Goal: Check status: Check status

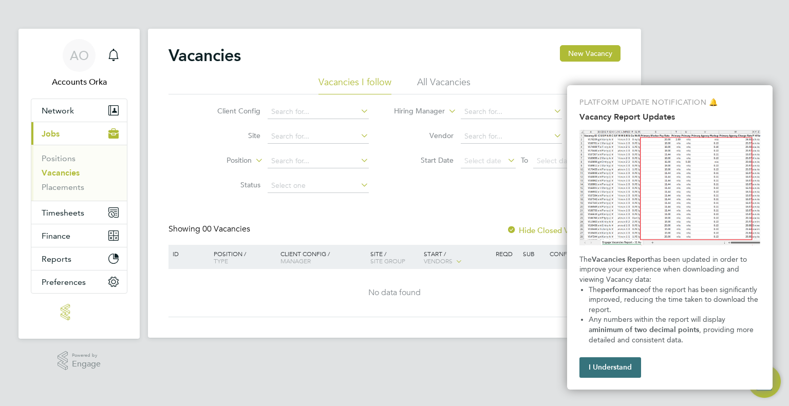
click at [609, 369] on button "I Understand" at bounding box center [611, 368] width 62 height 21
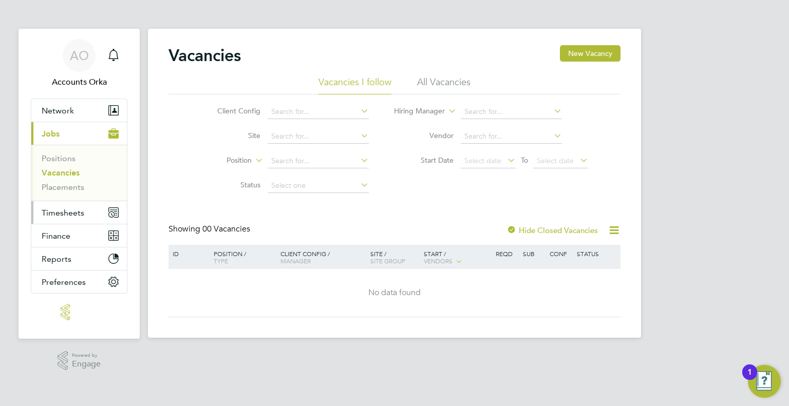
click at [58, 217] on button "Timesheets" at bounding box center [79, 212] width 96 height 23
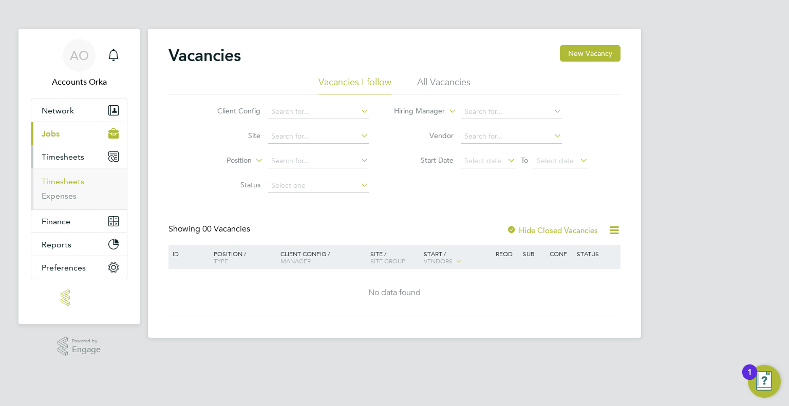
click at [64, 182] on link "Timesheets" at bounding box center [63, 182] width 43 height 10
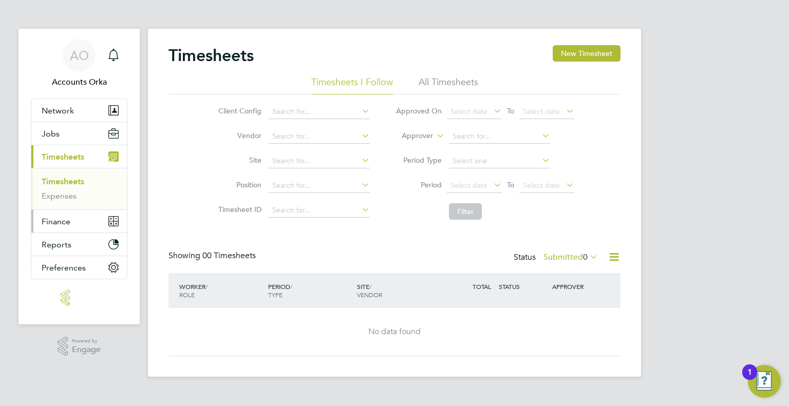
click at [61, 219] on span "Finance" at bounding box center [56, 222] width 29 height 10
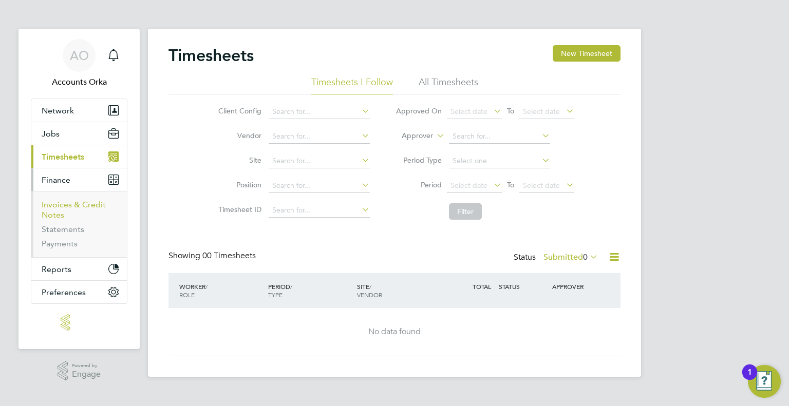
click at [72, 202] on link "Invoices & Credit Notes" at bounding box center [74, 210] width 64 height 20
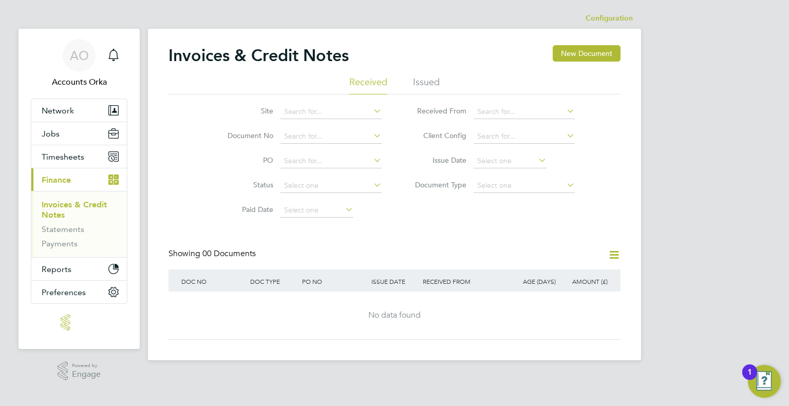
click at [430, 82] on li "Issued" at bounding box center [426, 85] width 27 height 18
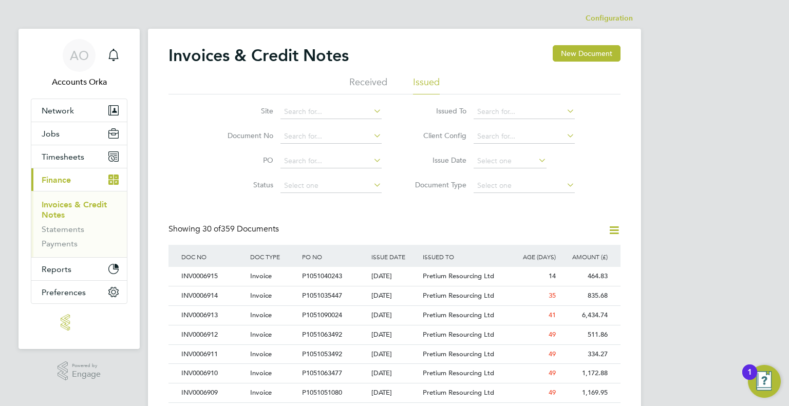
click at [370, 83] on li "Received" at bounding box center [368, 85] width 38 height 18
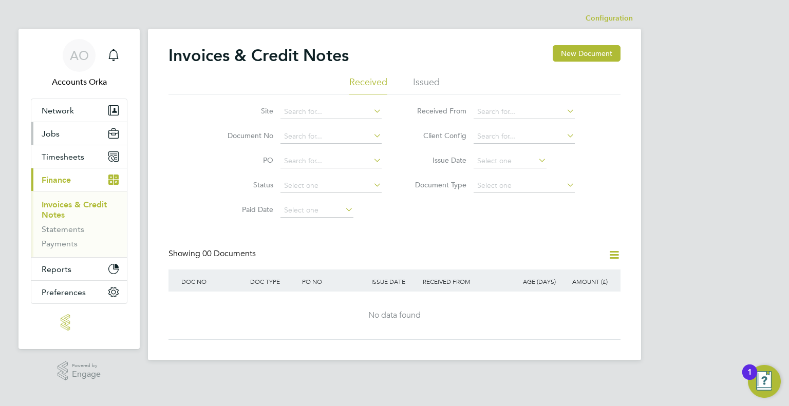
click at [58, 133] on span "Jobs" at bounding box center [51, 134] width 18 height 10
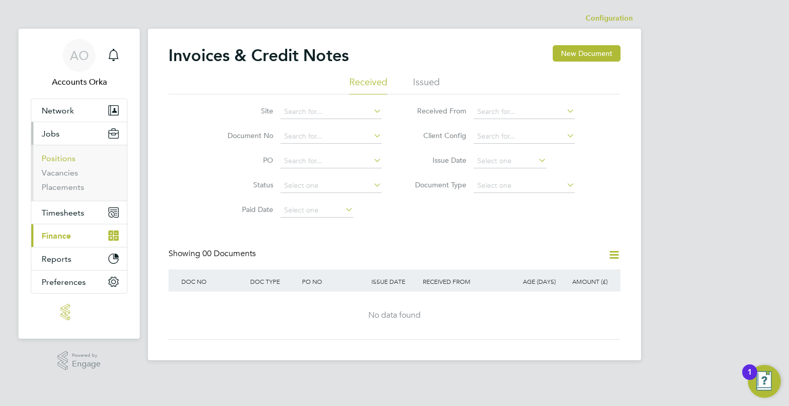
click at [57, 162] on link "Positions" at bounding box center [59, 159] width 34 height 10
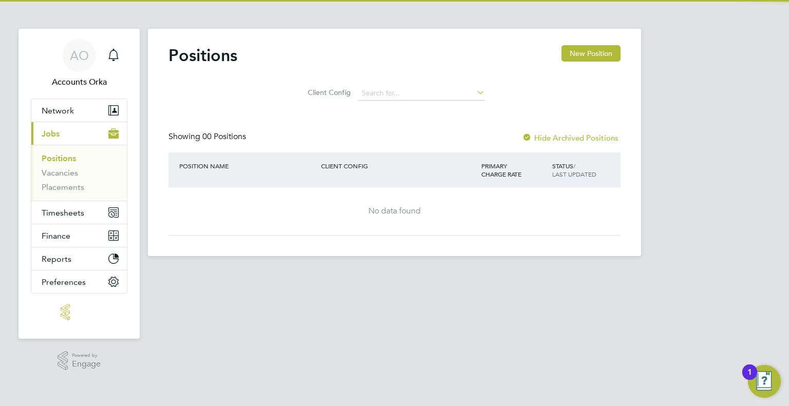
click at [49, 136] on span "Jobs" at bounding box center [51, 134] width 18 height 10
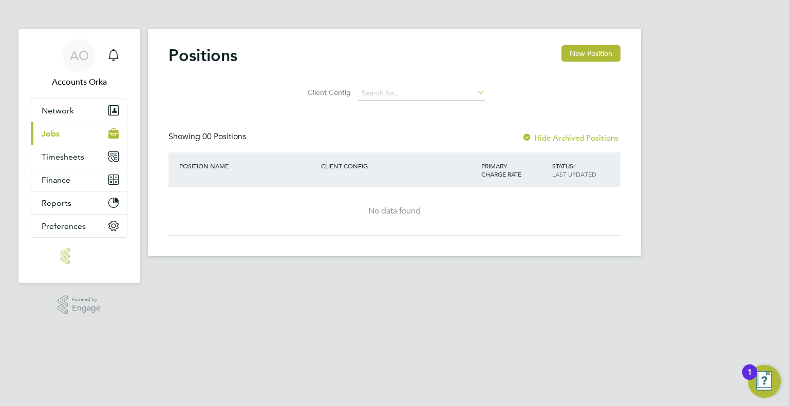
click at [51, 131] on span "Jobs" at bounding box center [51, 134] width 18 height 10
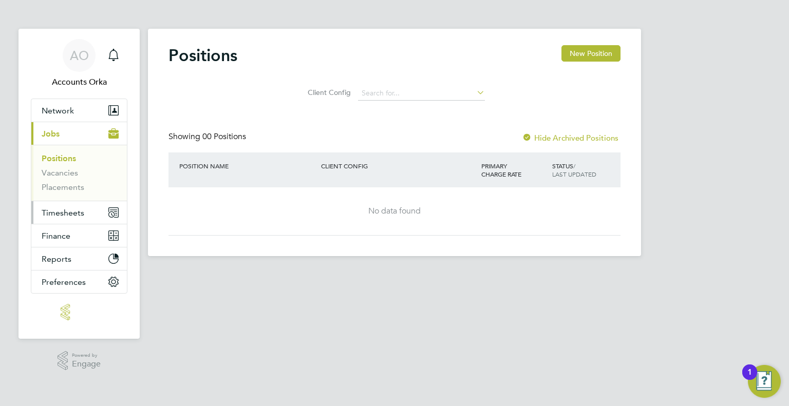
click at [68, 211] on span "Timesheets" at bounding box center [63, 213] width 43 height 10
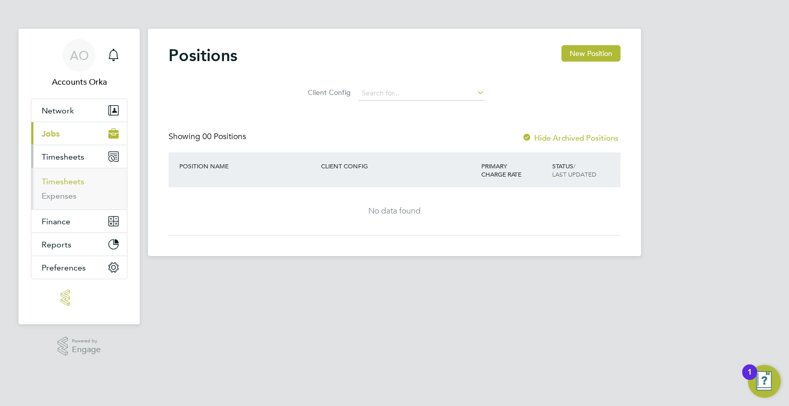
click at [78, 185] on link "Timesheets" at bounding box center [63, 182] width 43 height 10
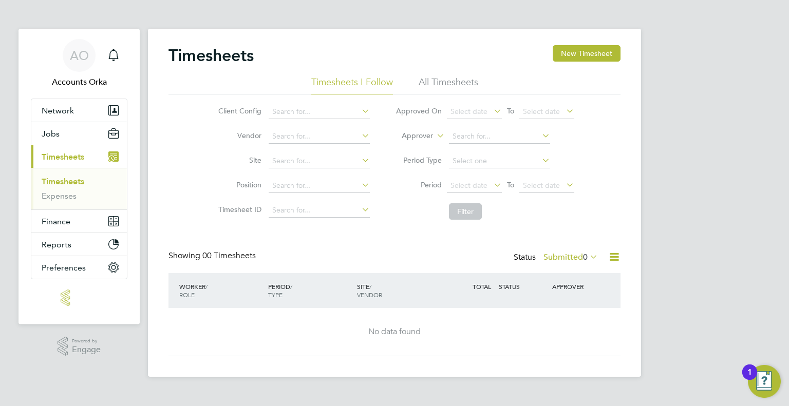
click at [727, 100] on div "AO Accounts Orka Notifications Applications: Network Team Members Businesses Si…" at bounding box center [394, 197] width 789 height 394
click at [588, 258] on icon at bounding box center [588, 257] width 0 height 14
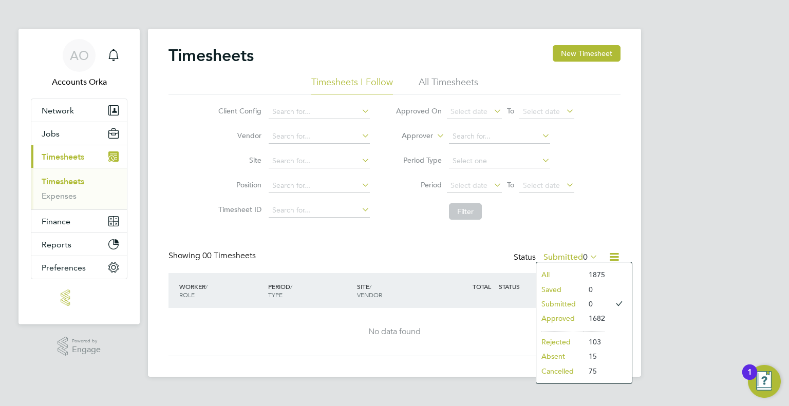
click at [565, 314] on li "Approved" at bounding box center [559, 318] width 47 height 14
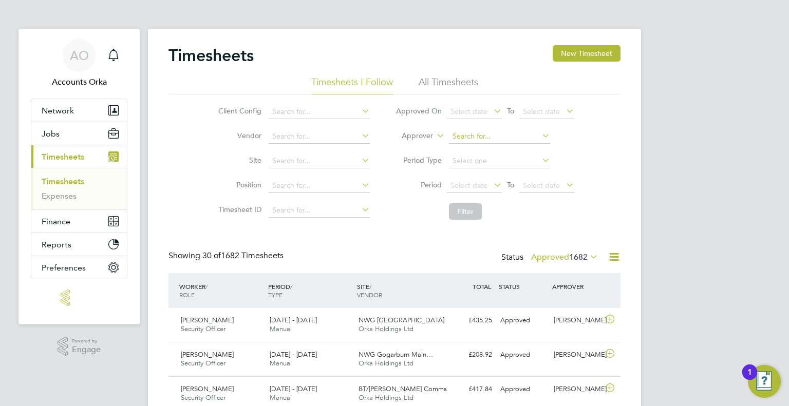
click at [468, 138] on input at bounding box center [499, 136] width 101 height 14
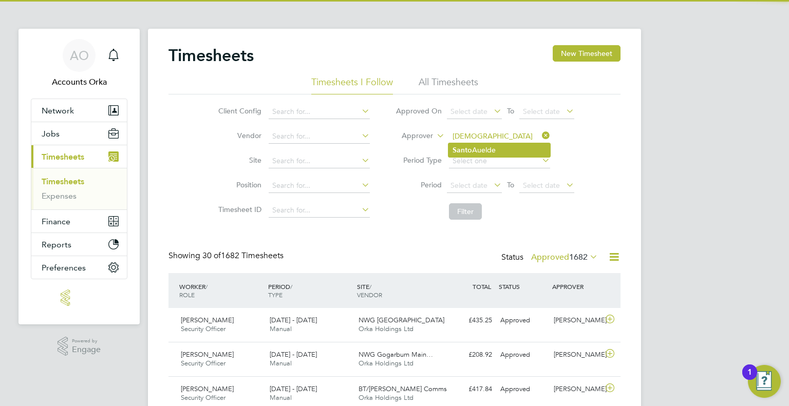
click at [466, 146] on b "Santo" at bounding box center [463, 150] width 20 height 9
type input "Santo Auelde"
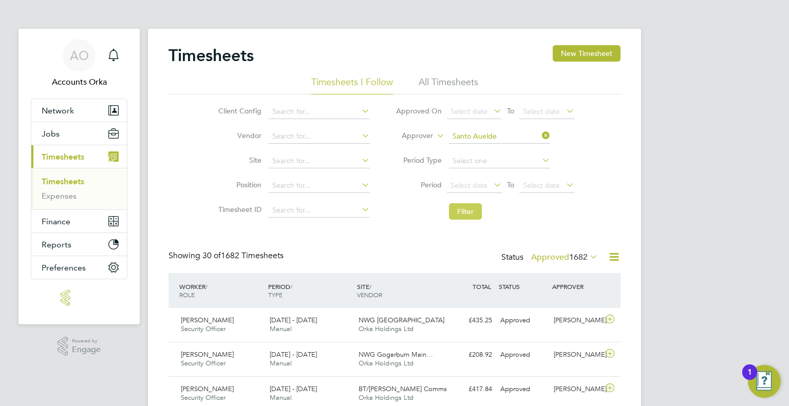
click at [463, 211] on button "Filter" at bounding box center [465, 211] width 33 height 16
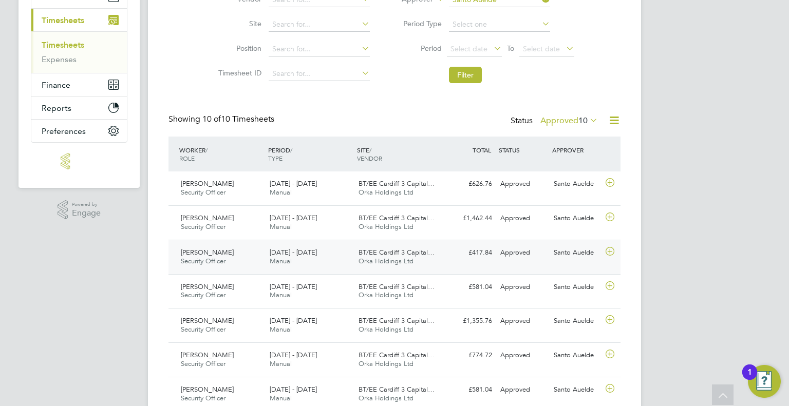
click at [527, 261] on div "[PERSON_NAME] Security Officer [DATE] - [DATE] [DATE] - [DATE] Manual BT/EE Car…" at bounding box center [395, 257] width 452 height 34
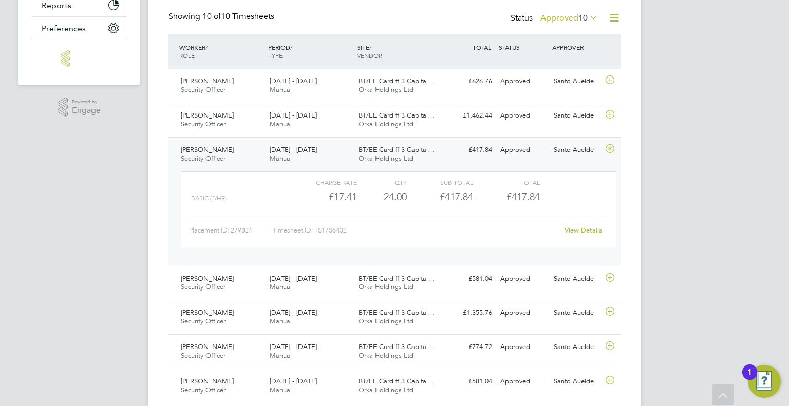
click at [575, 227] on link "View Details" at bounding box center [584, 230] width 38 height 9
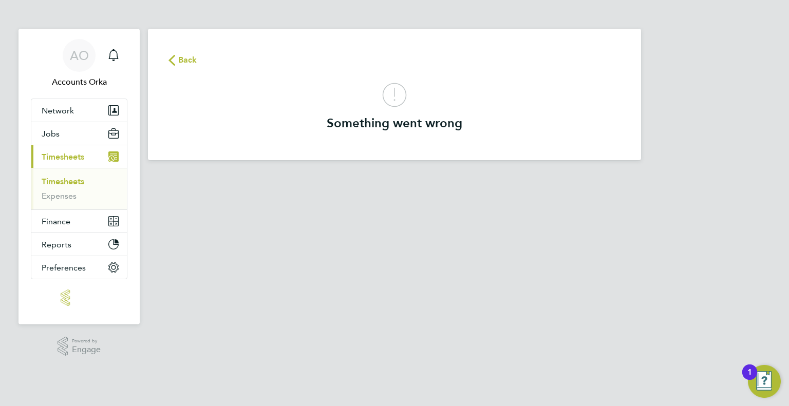
click at [182, 61] on span "Back" at bounding box center [187, 60] width 19 height 12
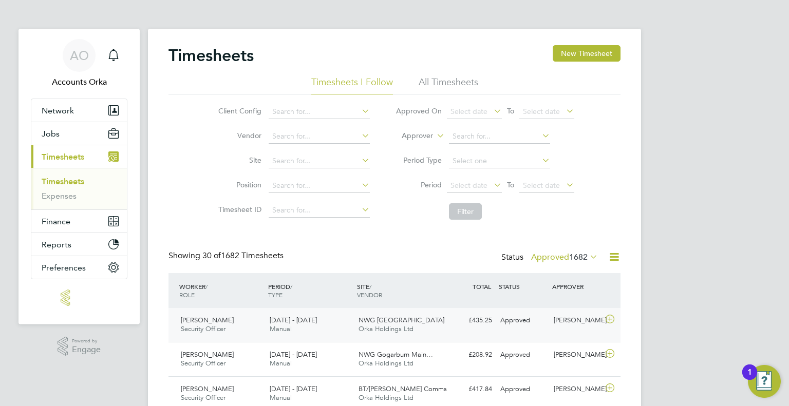
click at [370, 329] on span "Orka Holdings Ltd" at bounding box center [386, 329] width 55 height 9
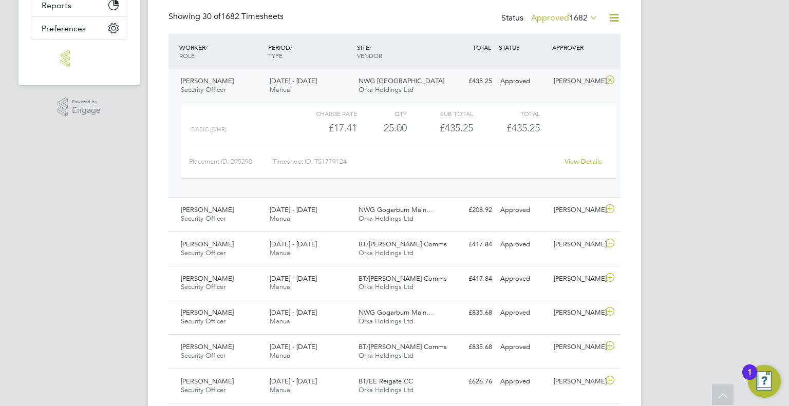
click at [574, 159] on link "View Details" at bounding box center [584, 161] width 38 height 9
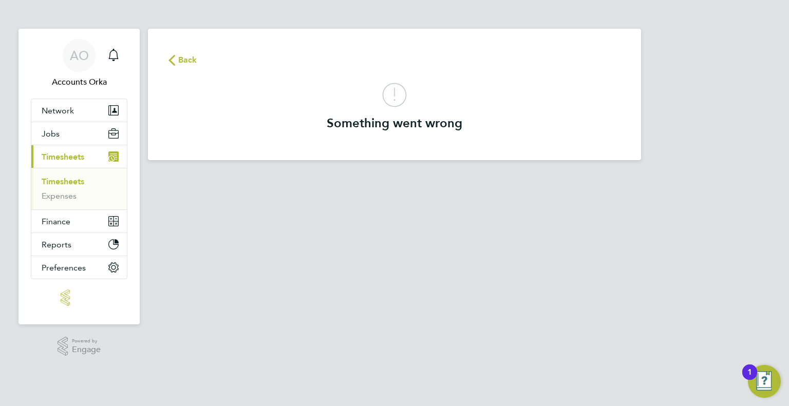
click at [191, 58] on span "Back" at bounding box center [187, 60] width 19 height 12
